Goal: Check status: Check status

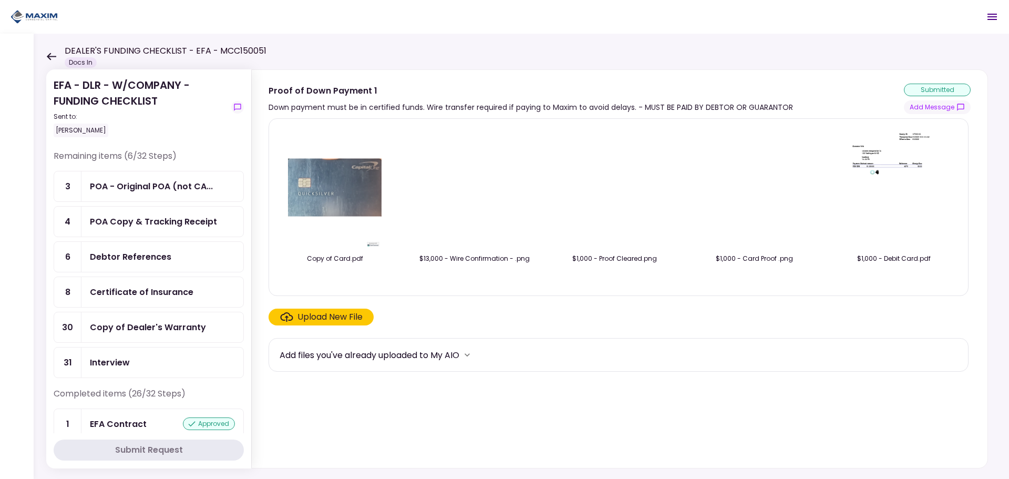
click at [53, 58] on icon at bounding box center [51, 57] width 10 height 8
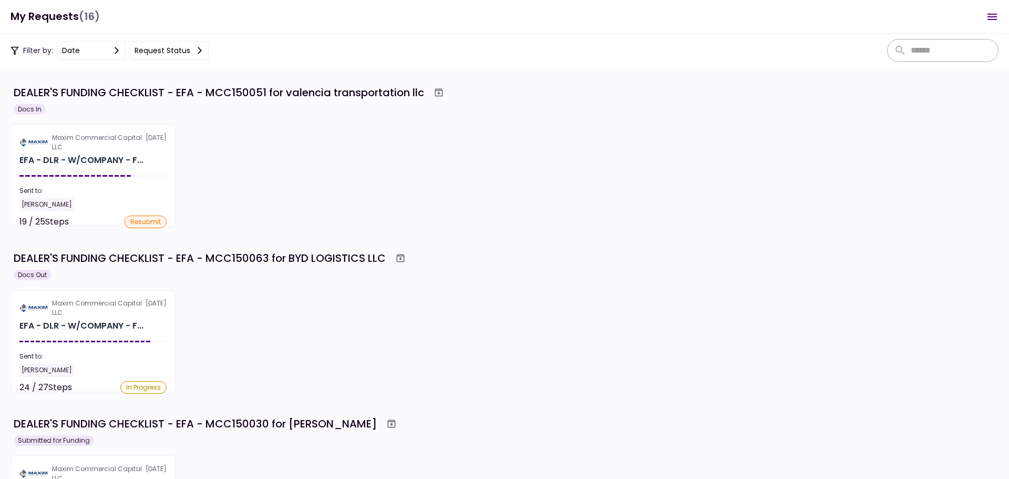
click at [66, 173] on section "Maxim Commercial Capital LLC [DATE] EFA - DLR - W/COMPANY - F... Sent to: [PERS…" at bounding box center [93, 175] width 165 height 103
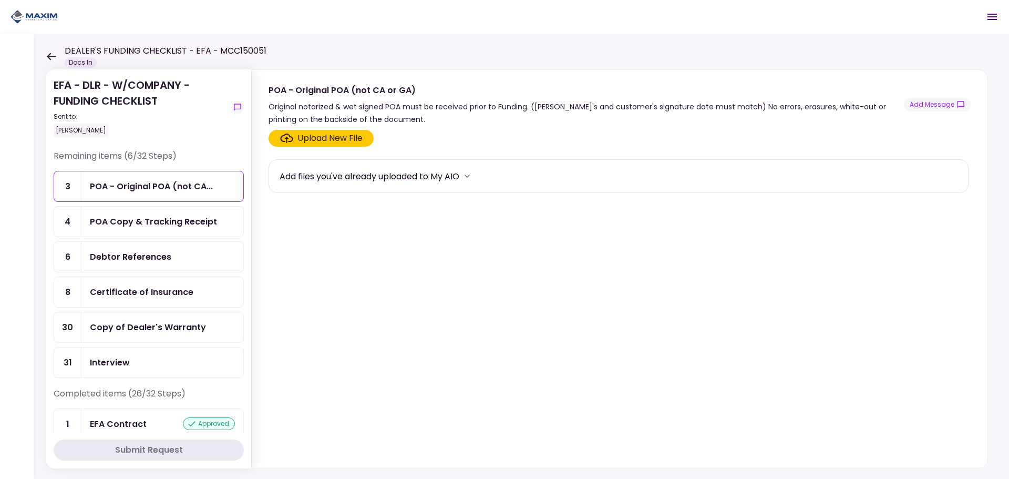
click at [50, 58] on icon at bounding box center [51, 57] width 10 height 8
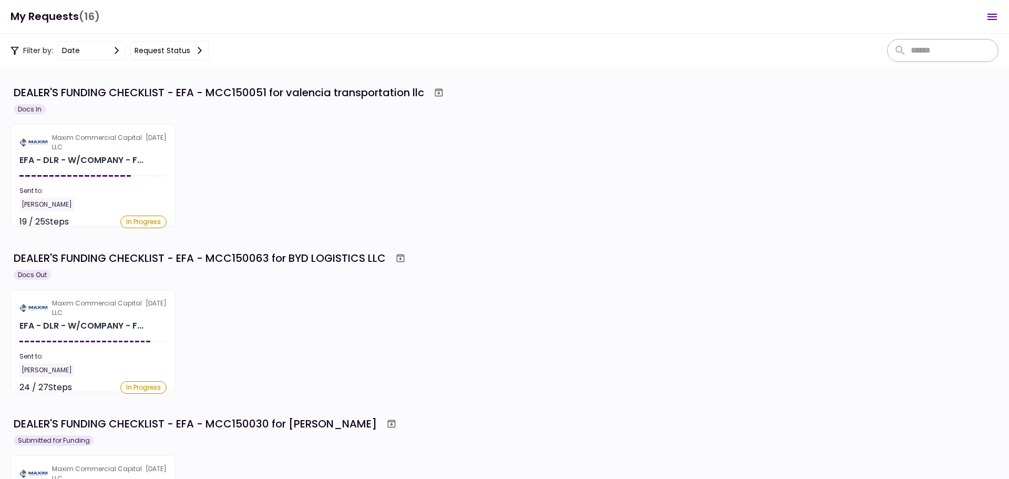
click at [288, 191] on div "Maxim Commercial Capital LLC 18 Sep EFA - DLR - W/COMPANY - F... Sent to: Maria…" at bounding box center [505, 175] width 988 height 103
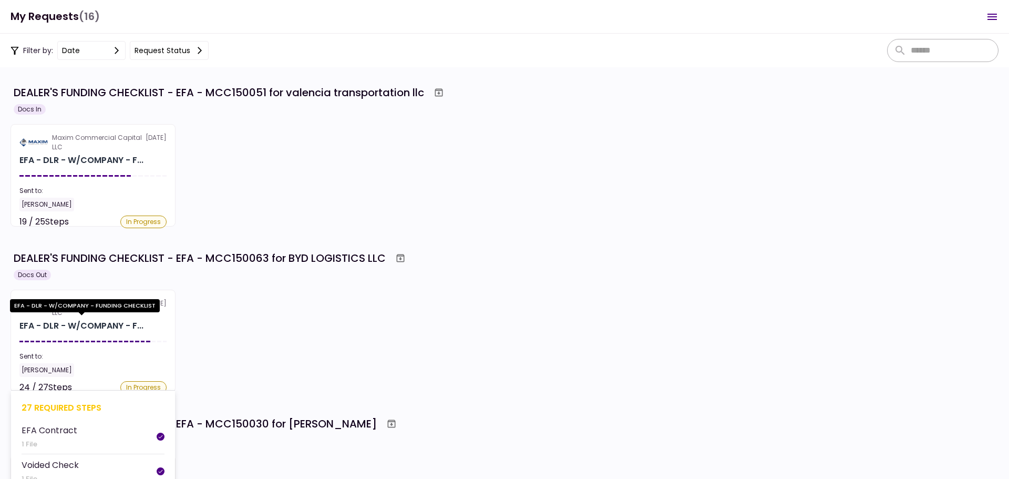
click at [43, 321] on div "EFA - DLR - W/COMPANY - F..." at bounding box center [81, 326] width 124 height 13
